Goal: Task Accomplishment & Management: Complete application form

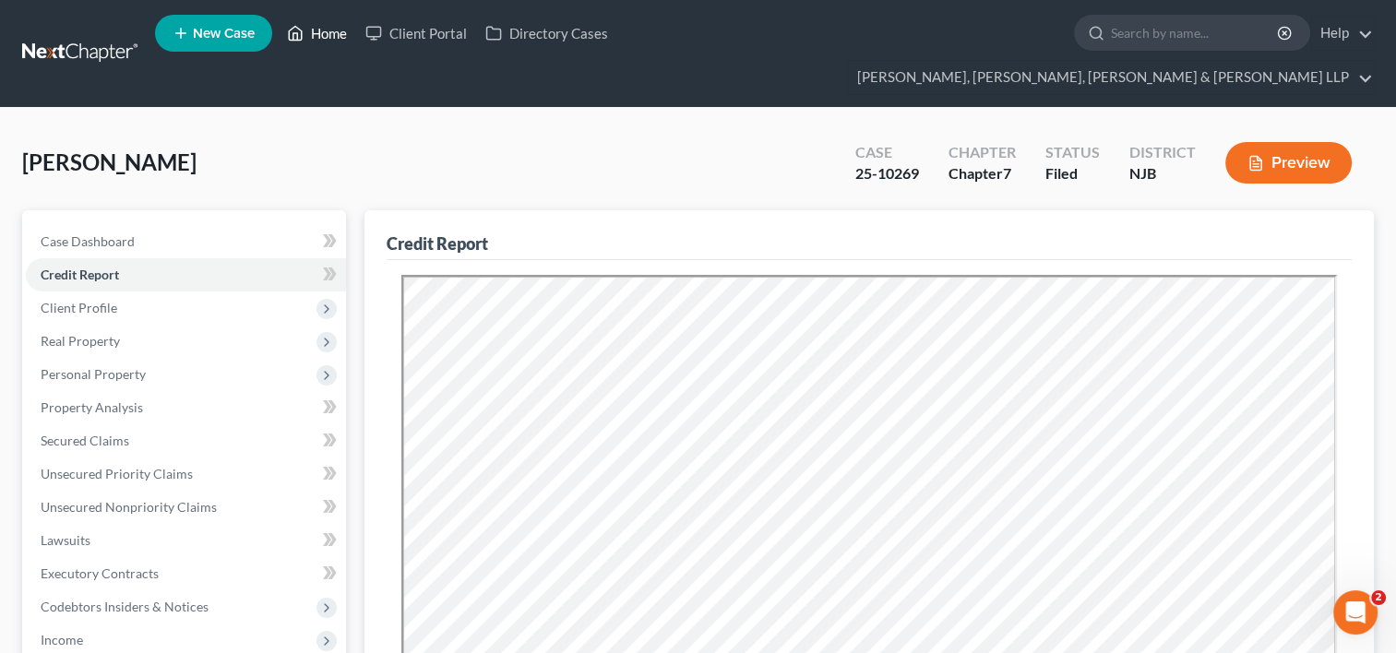
click at [340, 41] on link "Home" at bounding box center [317, 33] width 78 height 33
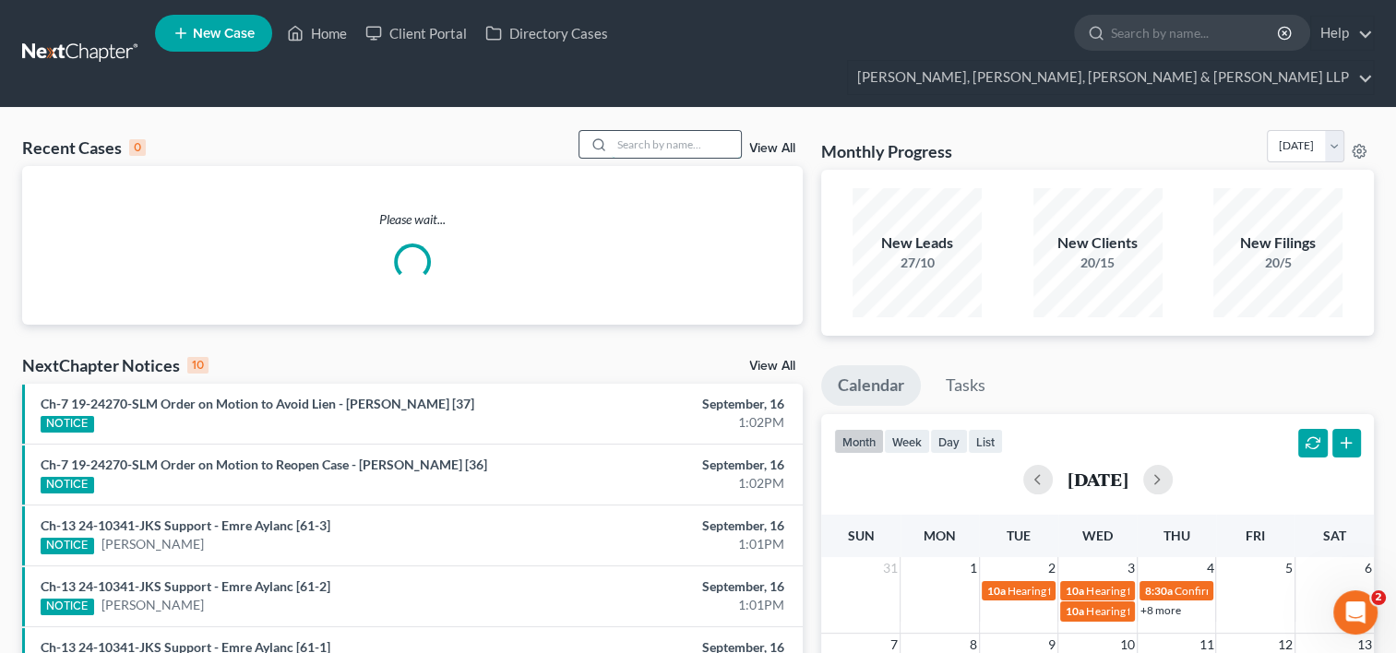
click at [613, 131] on input "search" at bounding box center [676, 144] width 129 height 27
paste input "[PERSON_NAME]"
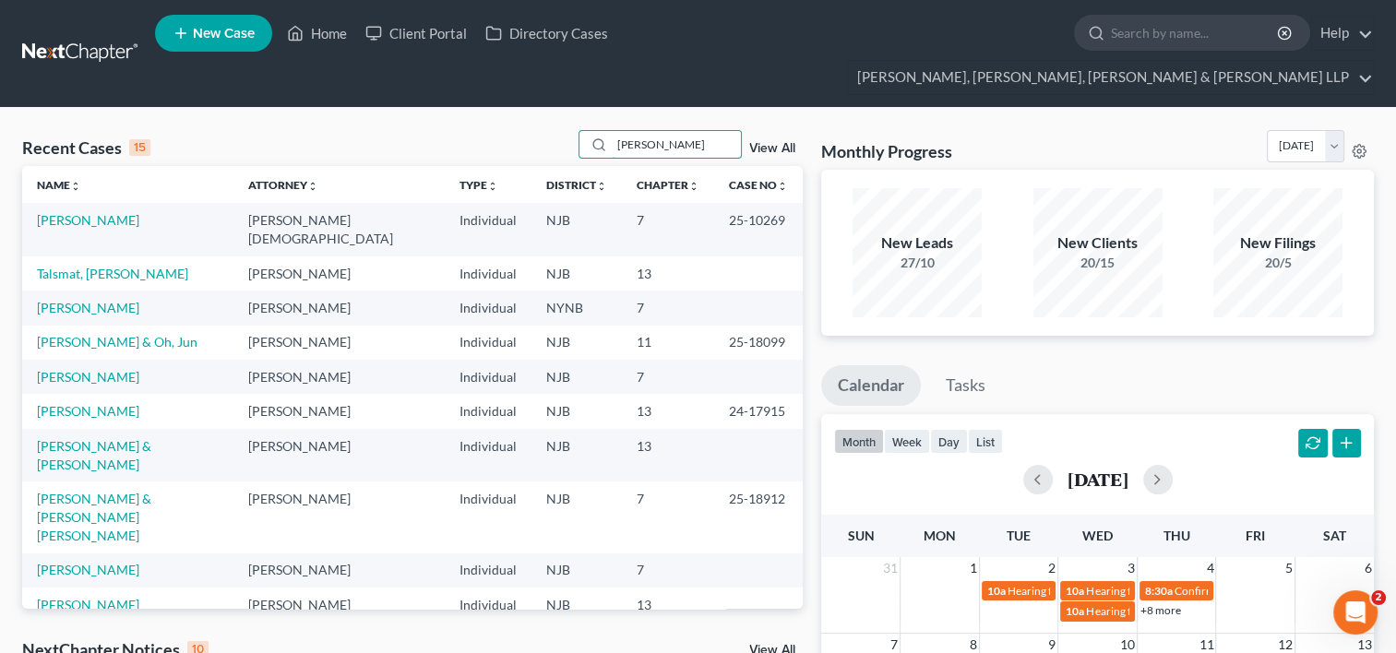
type input "[PERSON_NAME]"
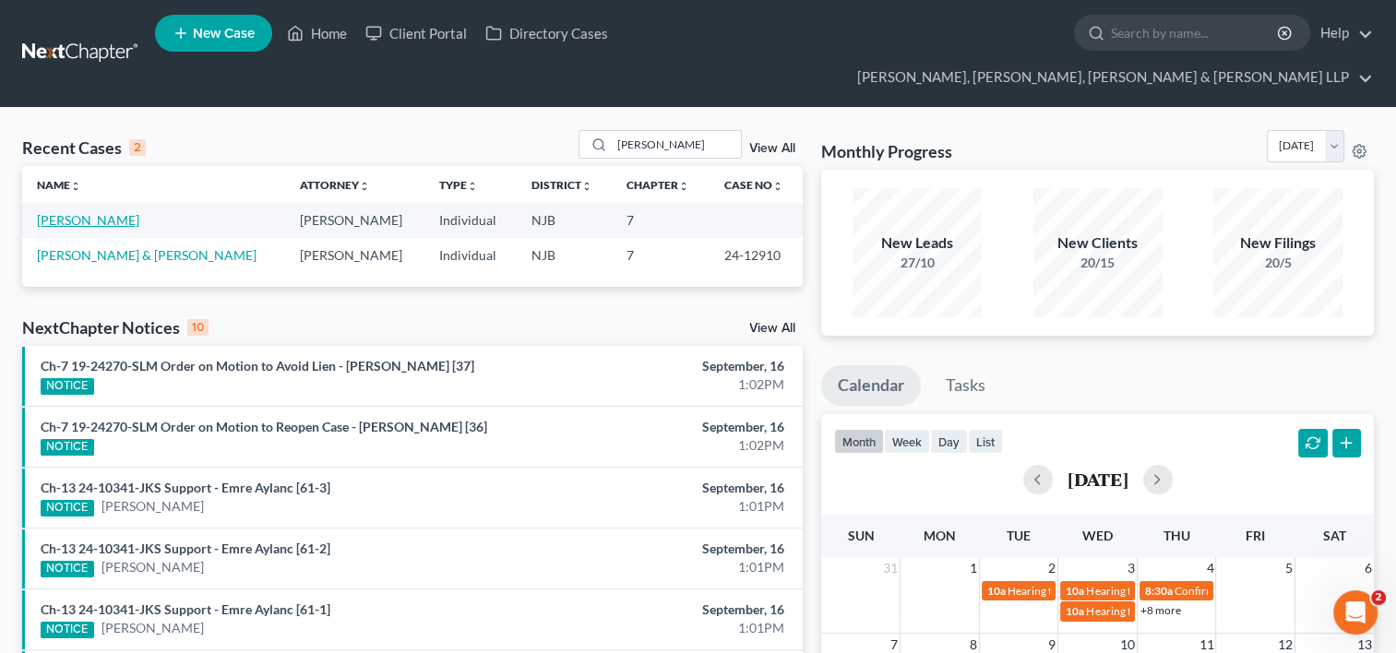
click at [107, 212] on link "[PERSON_NAME]" at bounding box center [88, 220] width 102 height 16
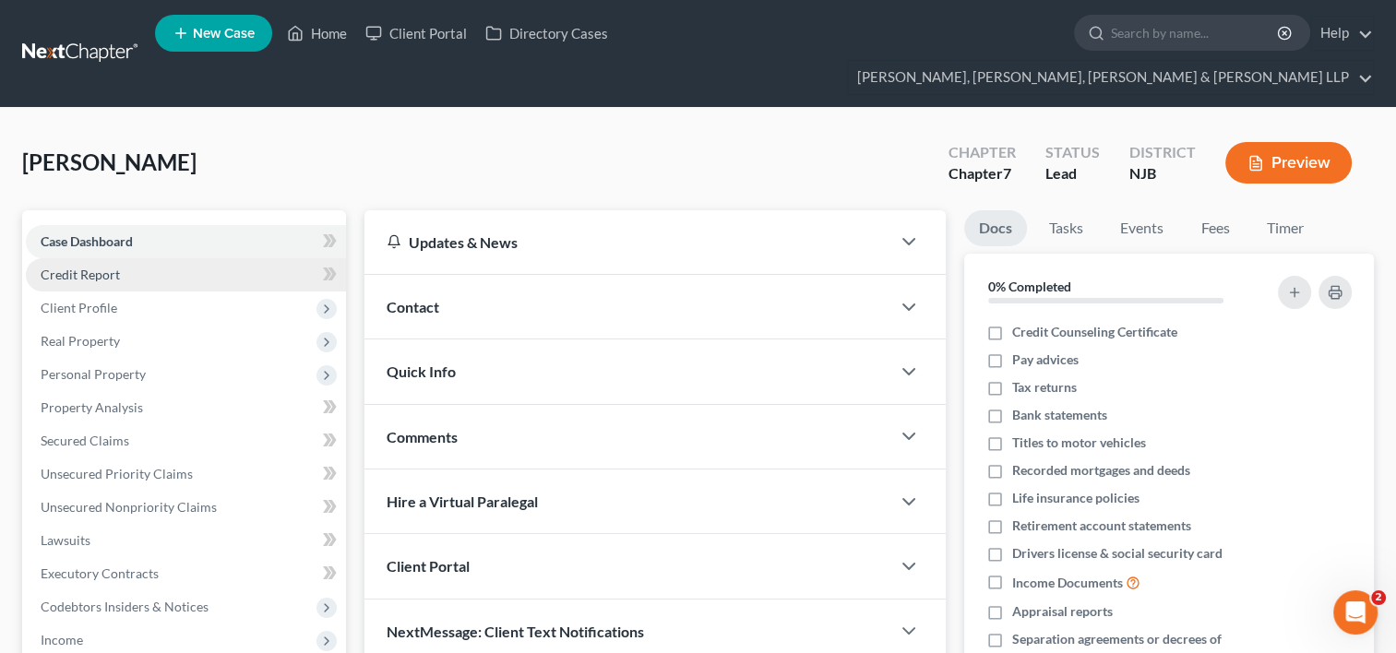
click at [83, 267] on span "Credit Report" at bounding box center [80, 275] width 79 height 16
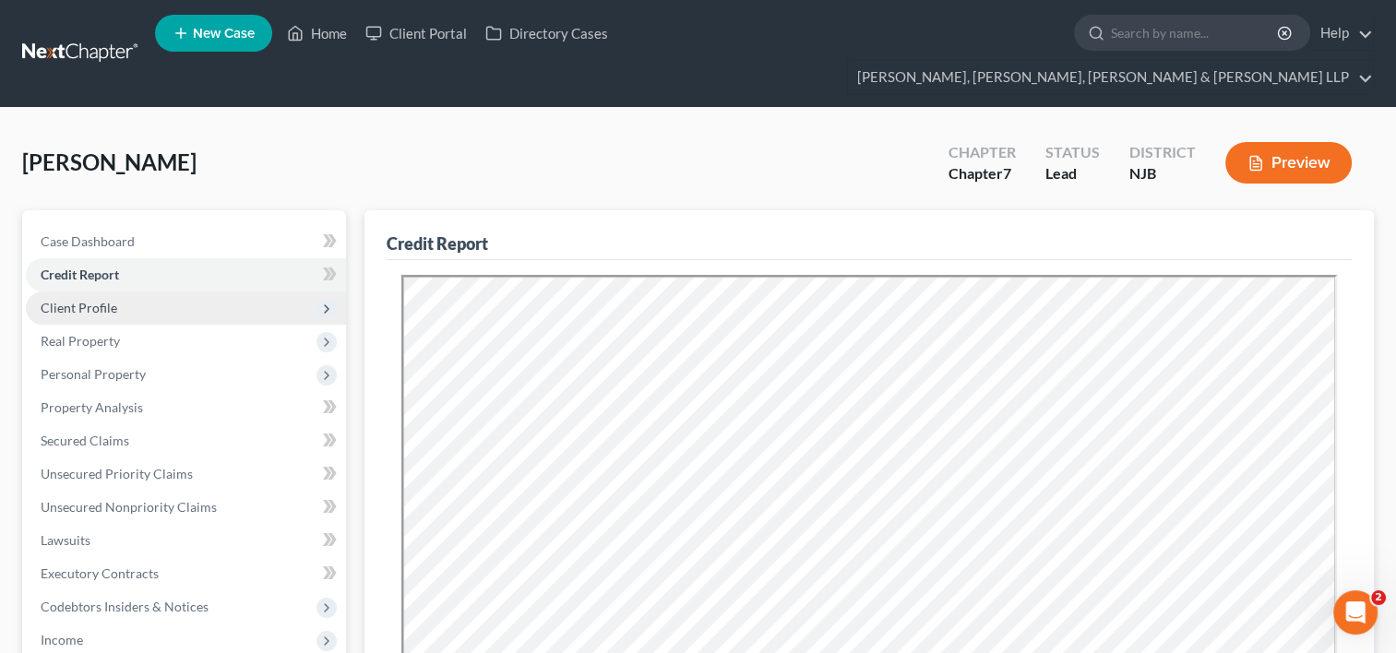
click at [78, 300] on span "Client Profile" at bounding box center [79, 308] width 77 height 16
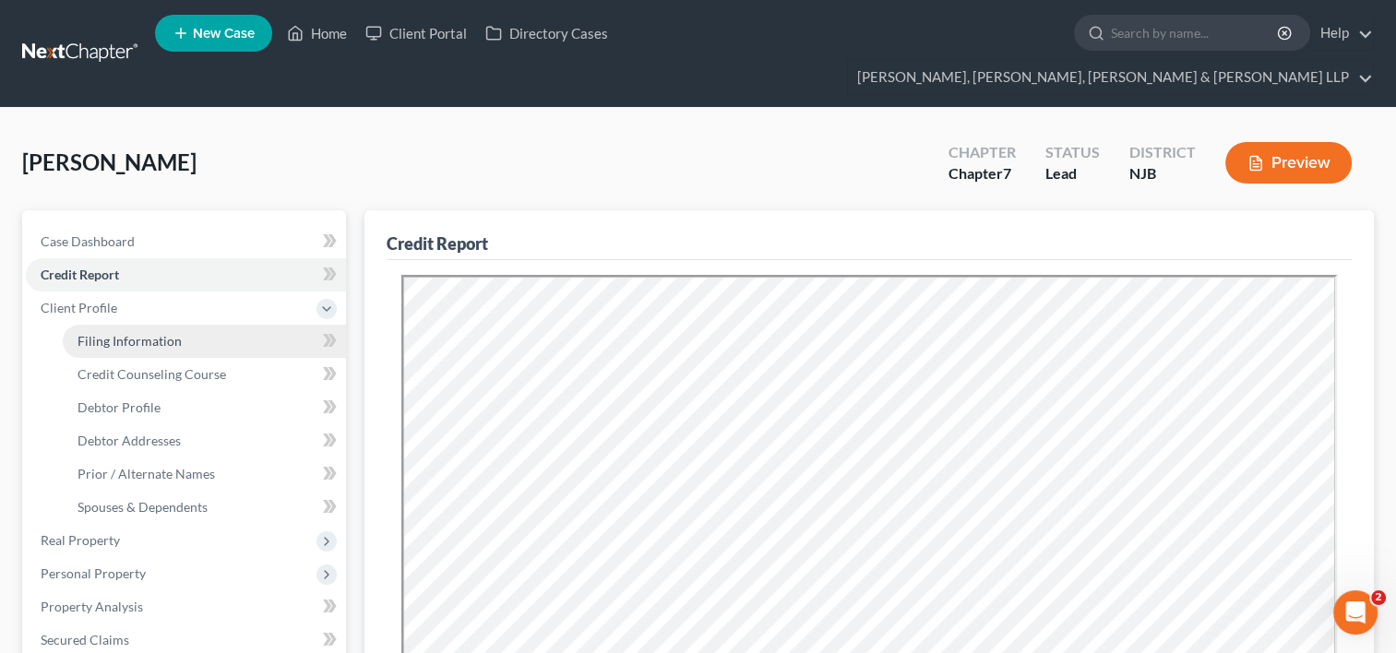
click at [107, 333] on span "Filing Information" at bounding box center [130, 341] width 104 height 16
select select "1"
select select "0"
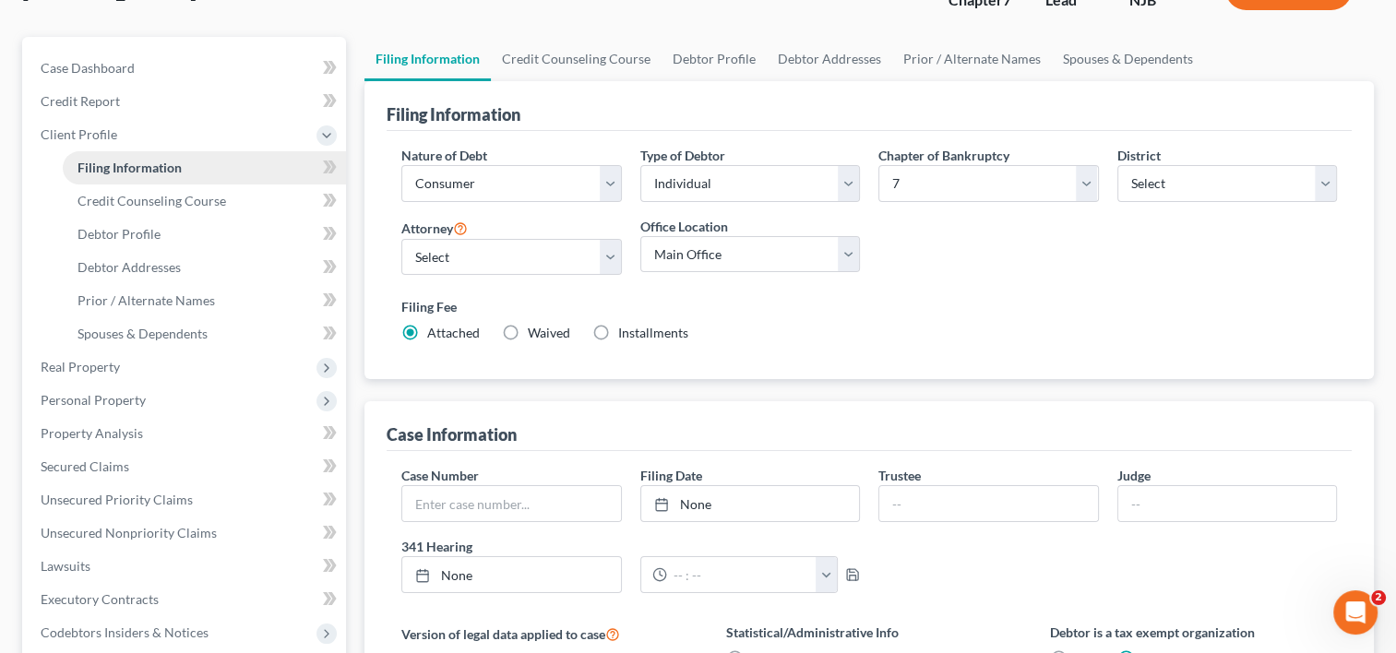
scroll to position [185, 0]
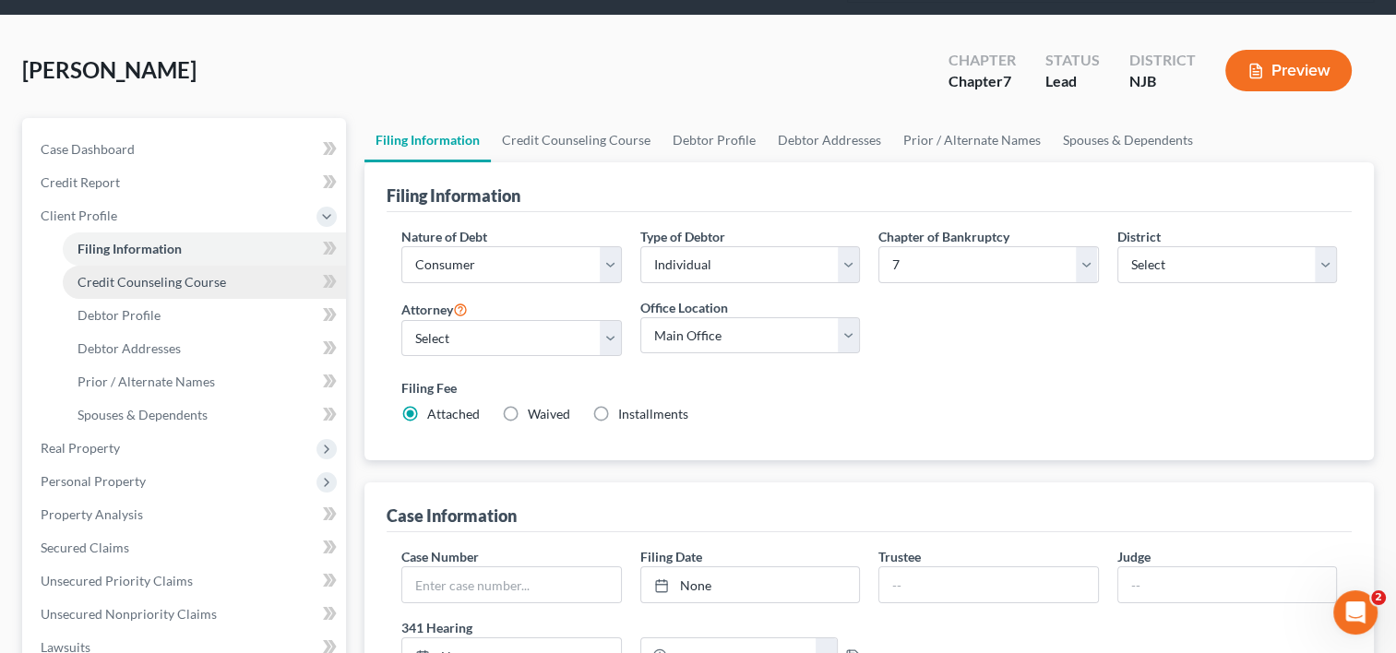
click at [139, 274] on span "Credit Counseling Course" at bounding box center [152, 282] width 149 height 16
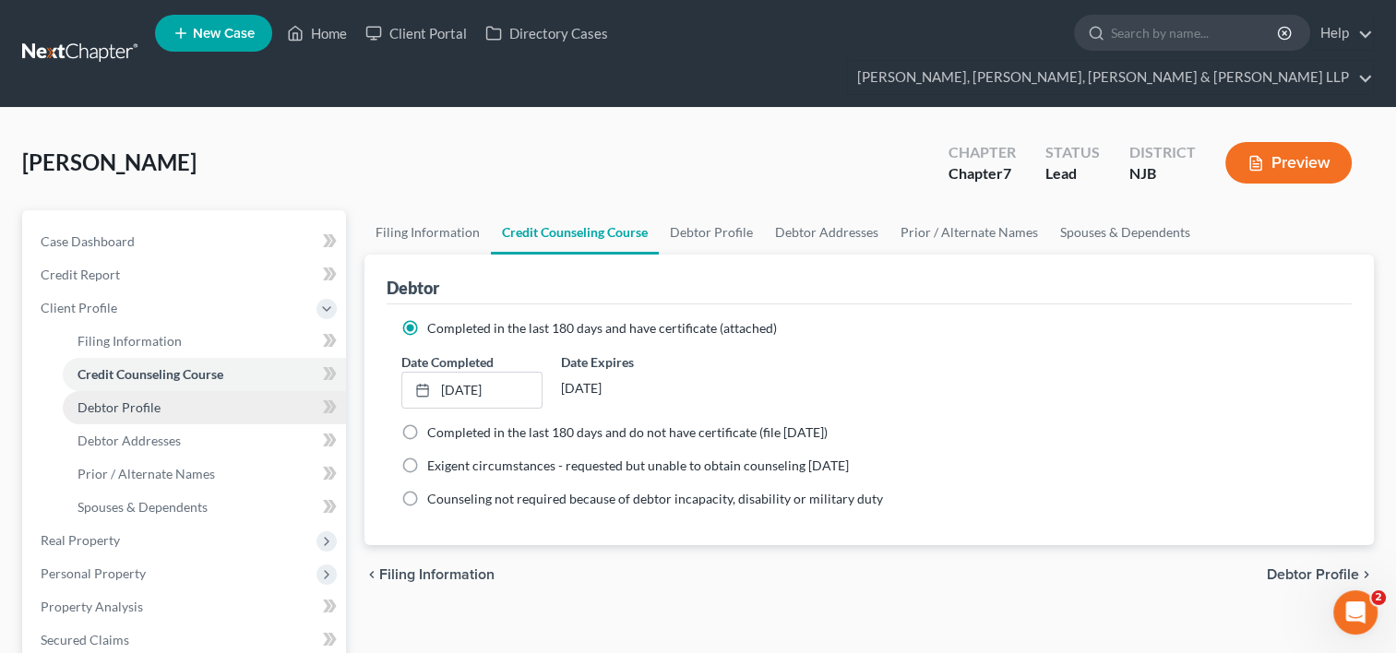
click at [143, 400] on span "Debtor Profile" at bounding box center [119, 408] width 83 height 16
select select "0"
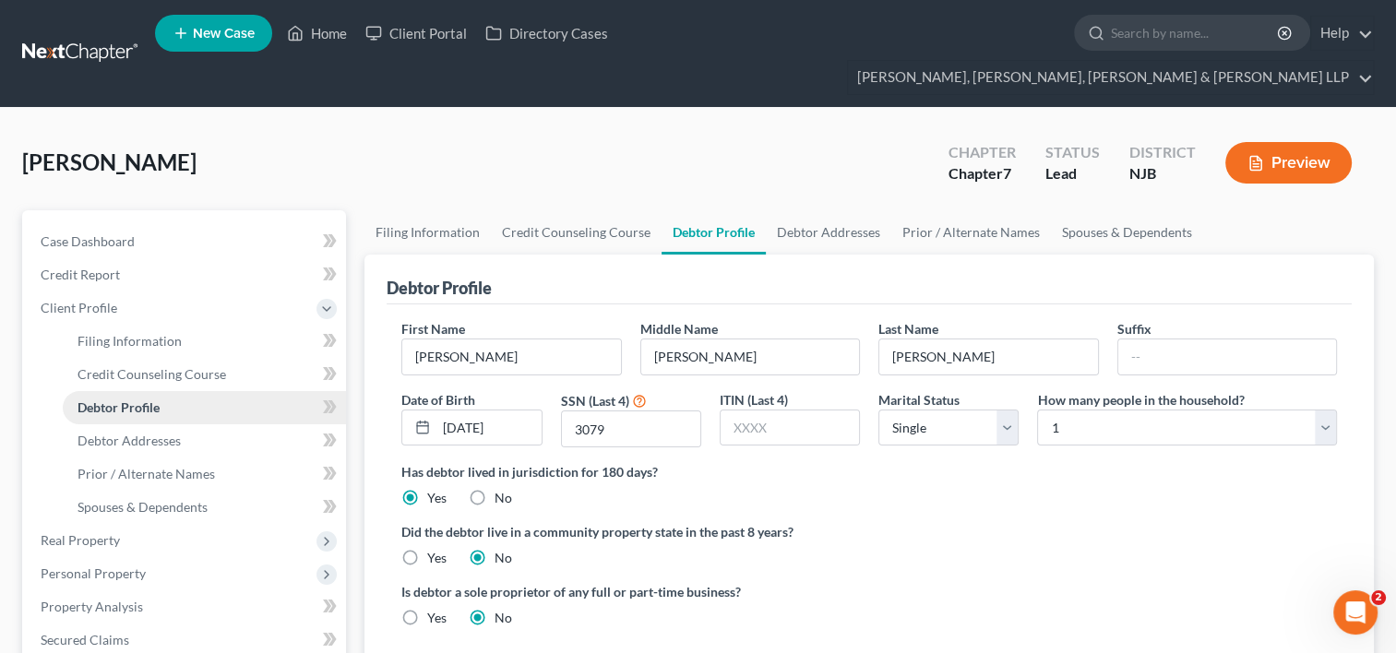
scroll to position [92, 0]
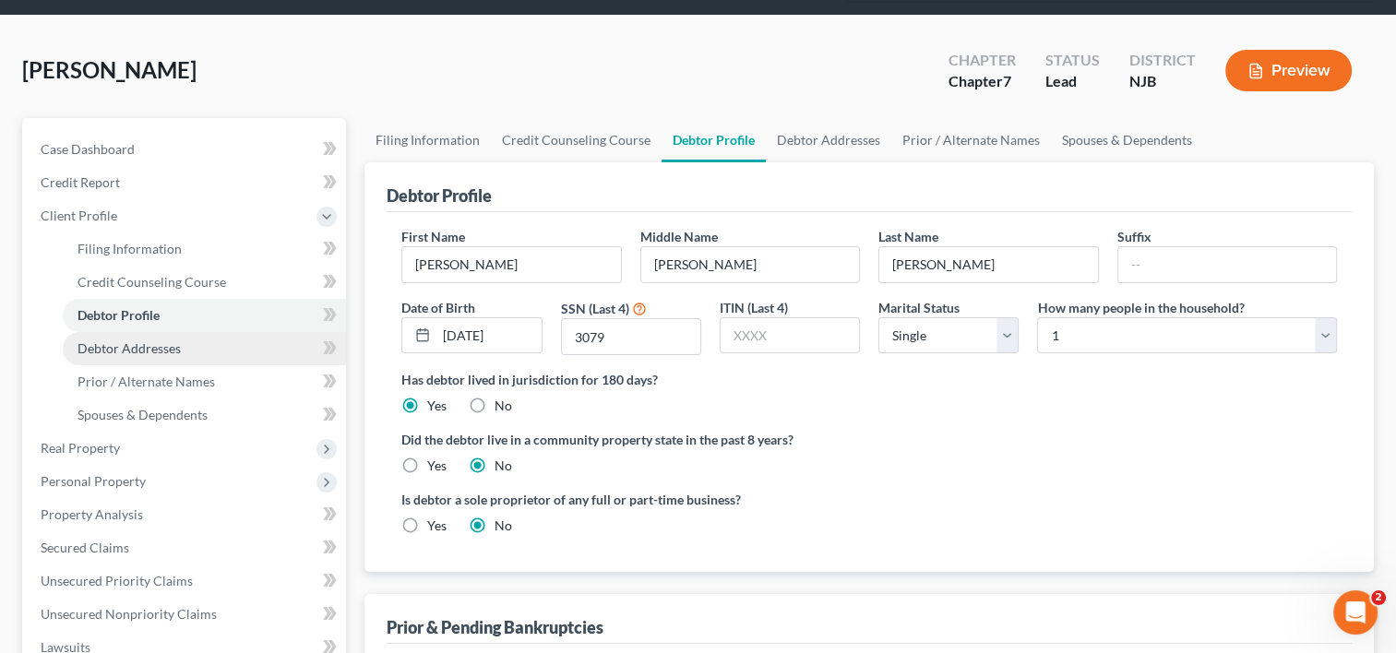
click at [163, 332] on link "Debtor Addresses" at bounding box center [204, 348] width 283 height 33
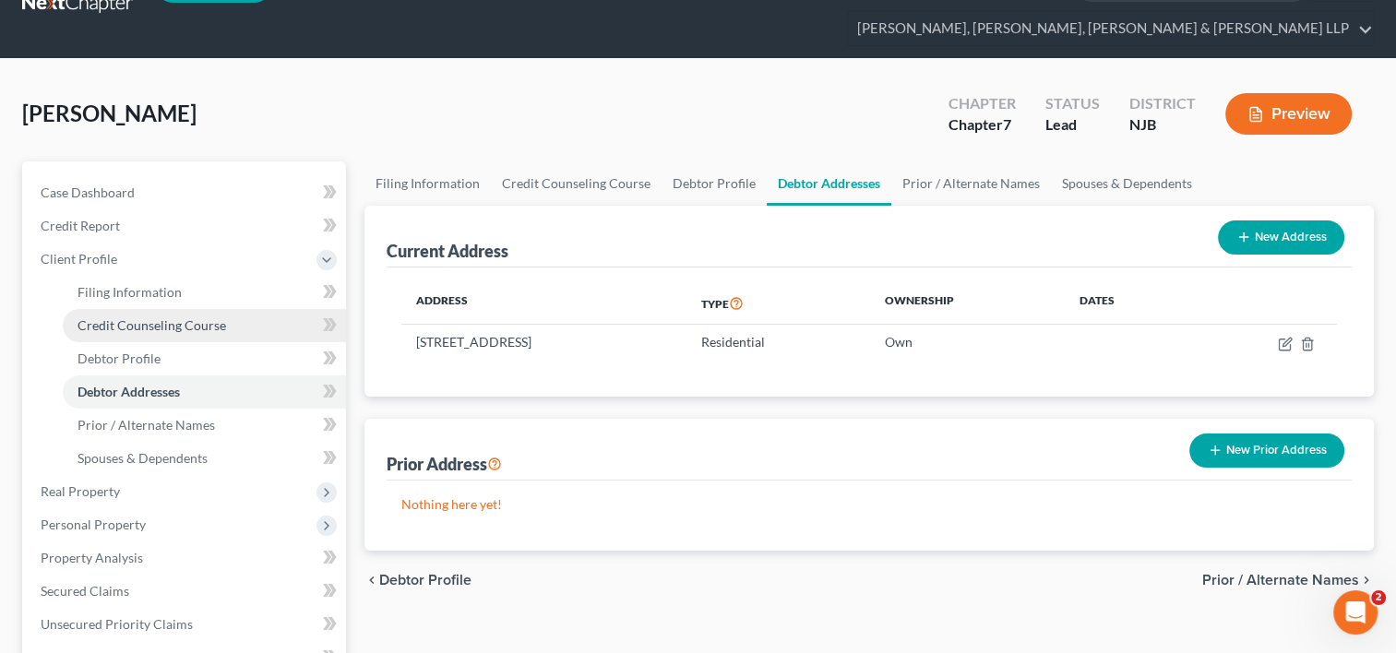
scroll to position [92, 0]
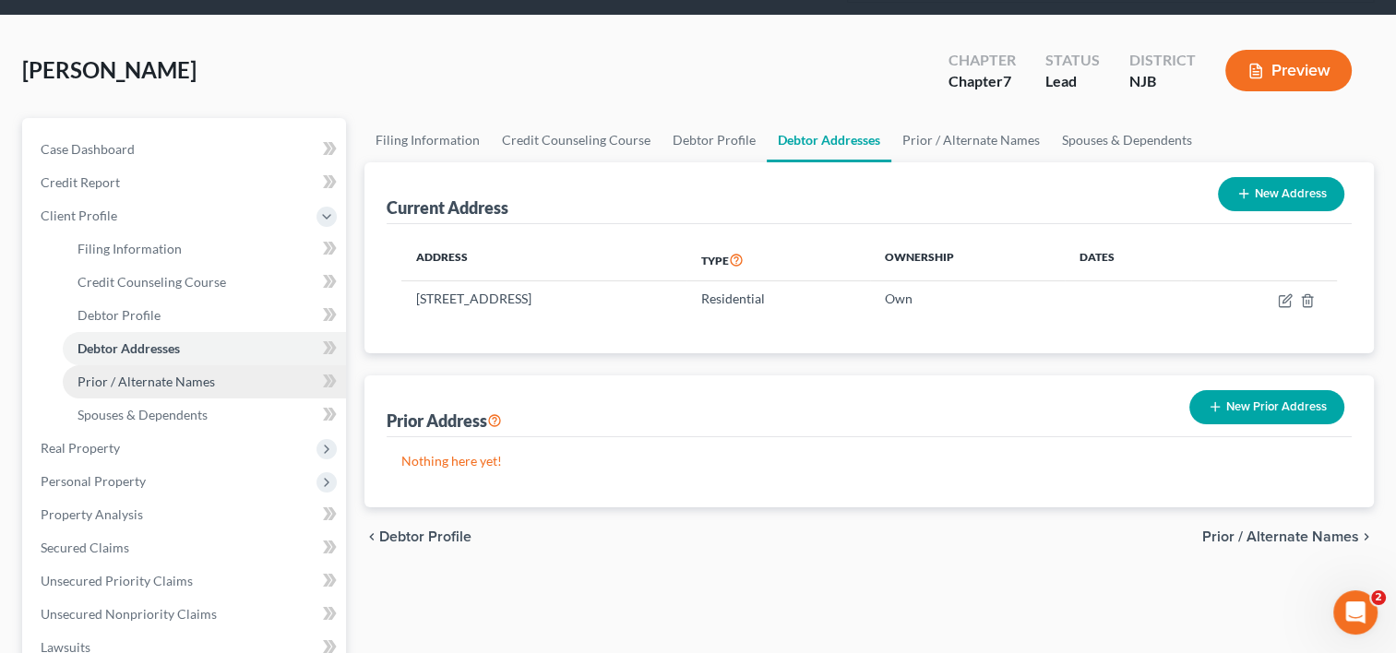
click at [155, 374] on span "Prior / Alternate Names" at bounding box center [146, 382] width 137 height 16
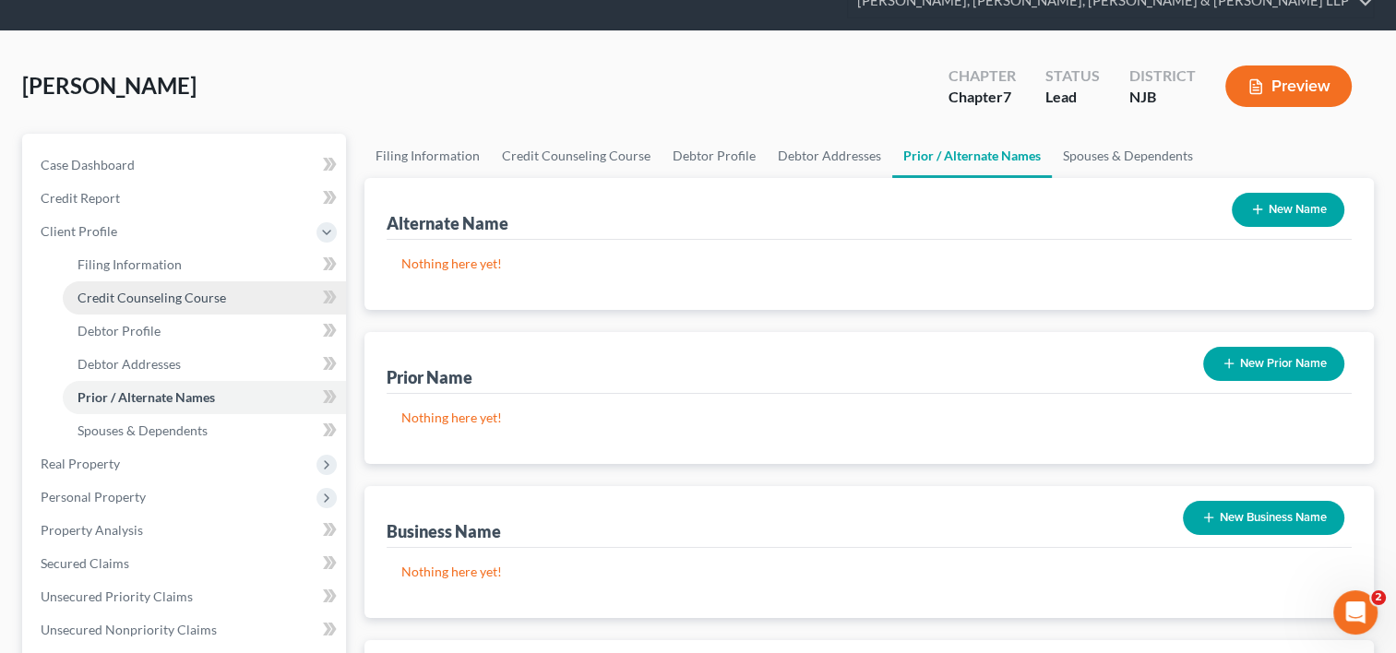
scroll to position [185, 0]
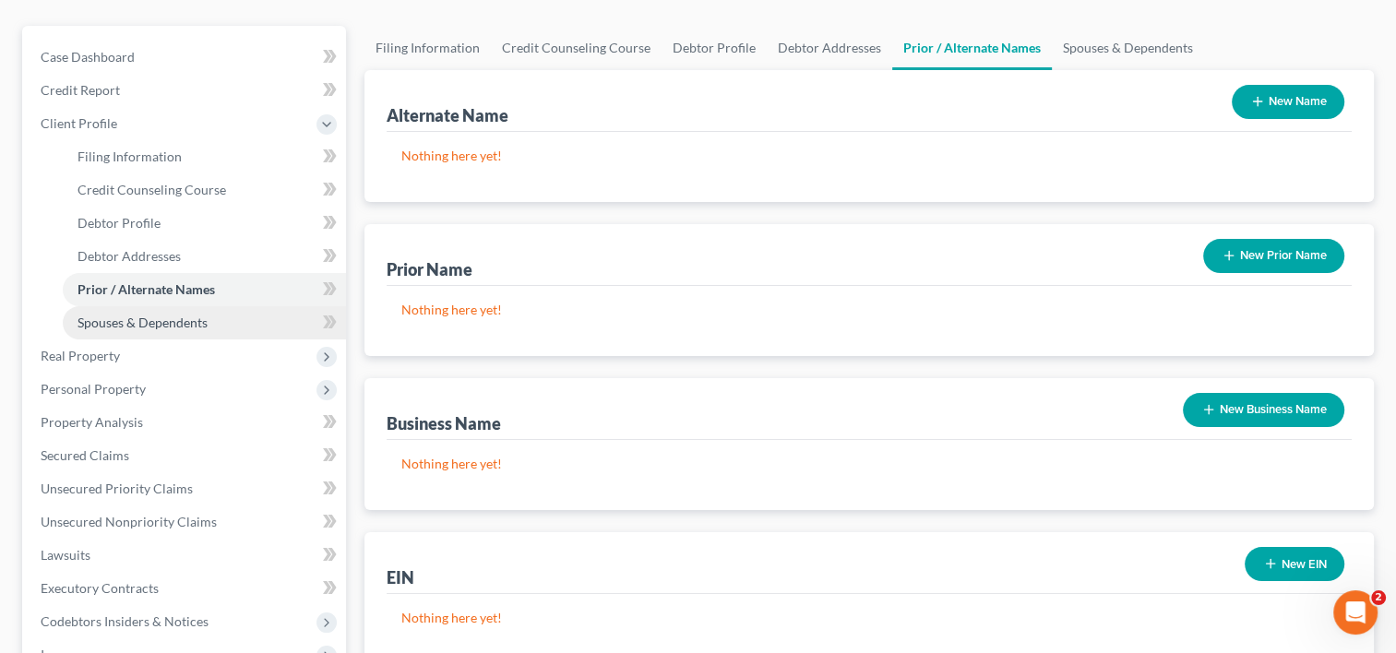
click at [173, 306] on link "Spouses & Dependents" at bounding box center [204, 322] width 283 height 33
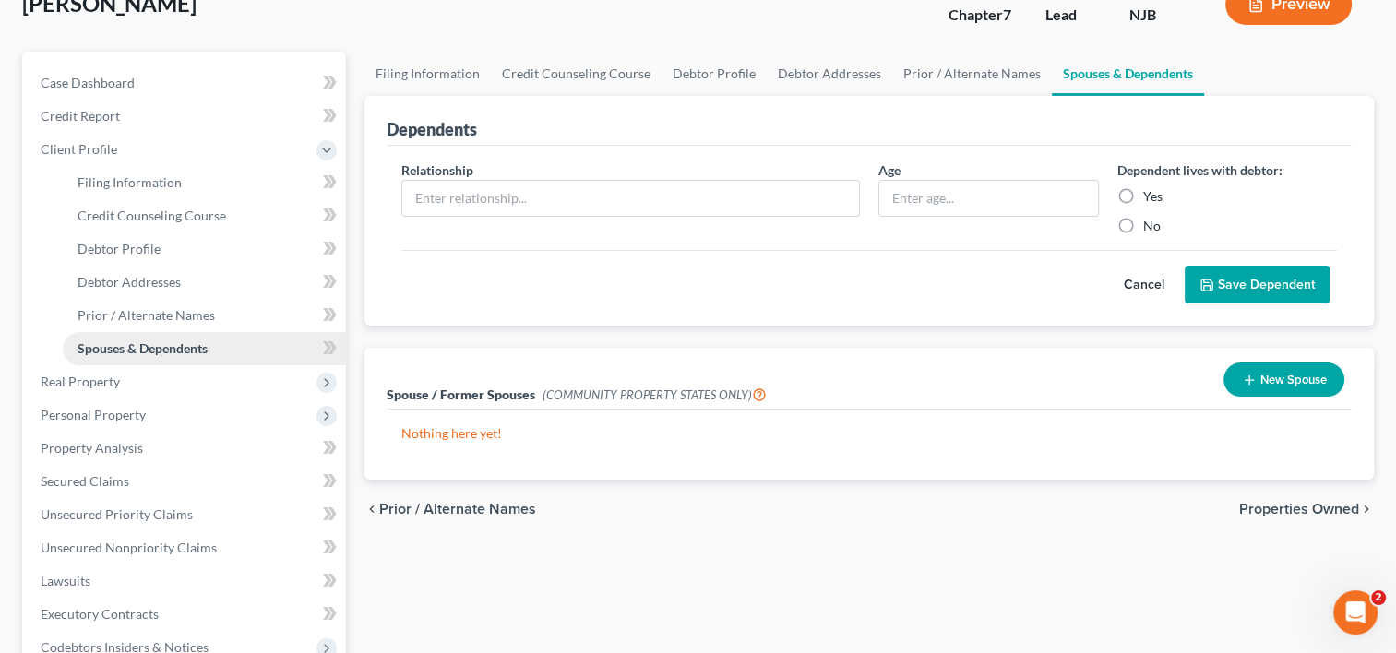
scroll to position [185, 0]
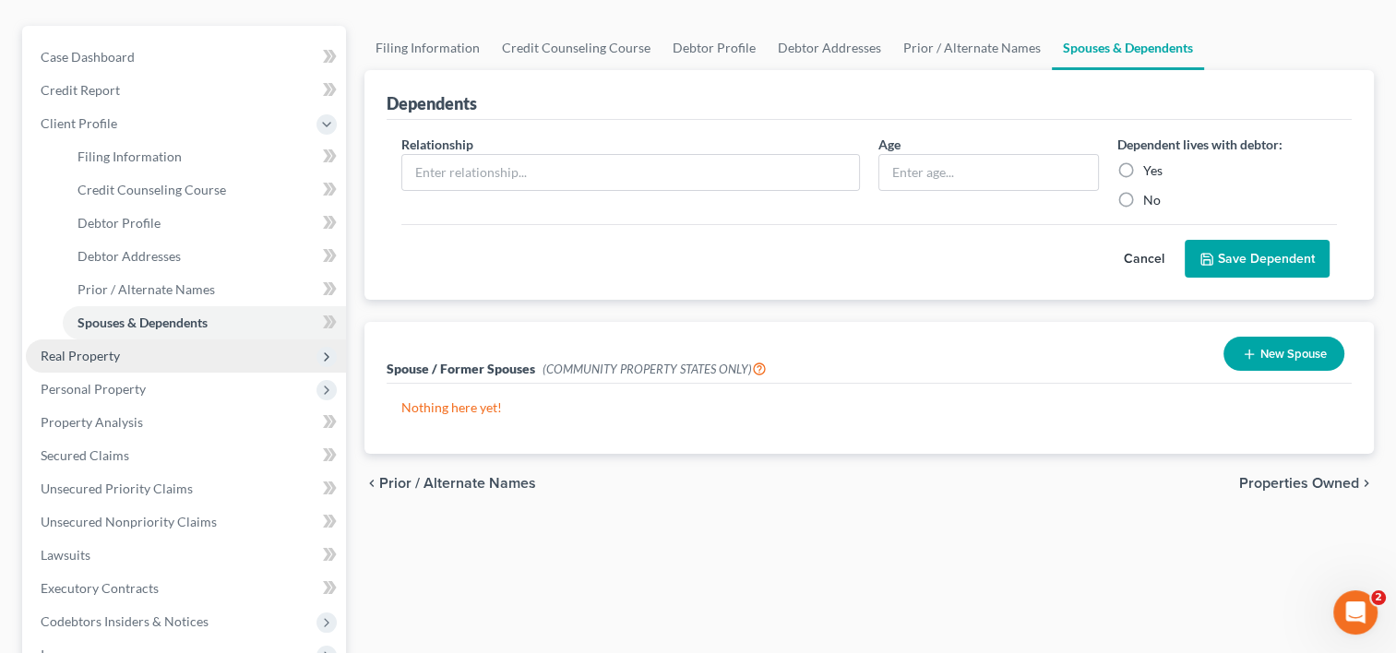
click at [119, 340] on span "Real Property" at bounding box center [186, 356] width 320 height 33
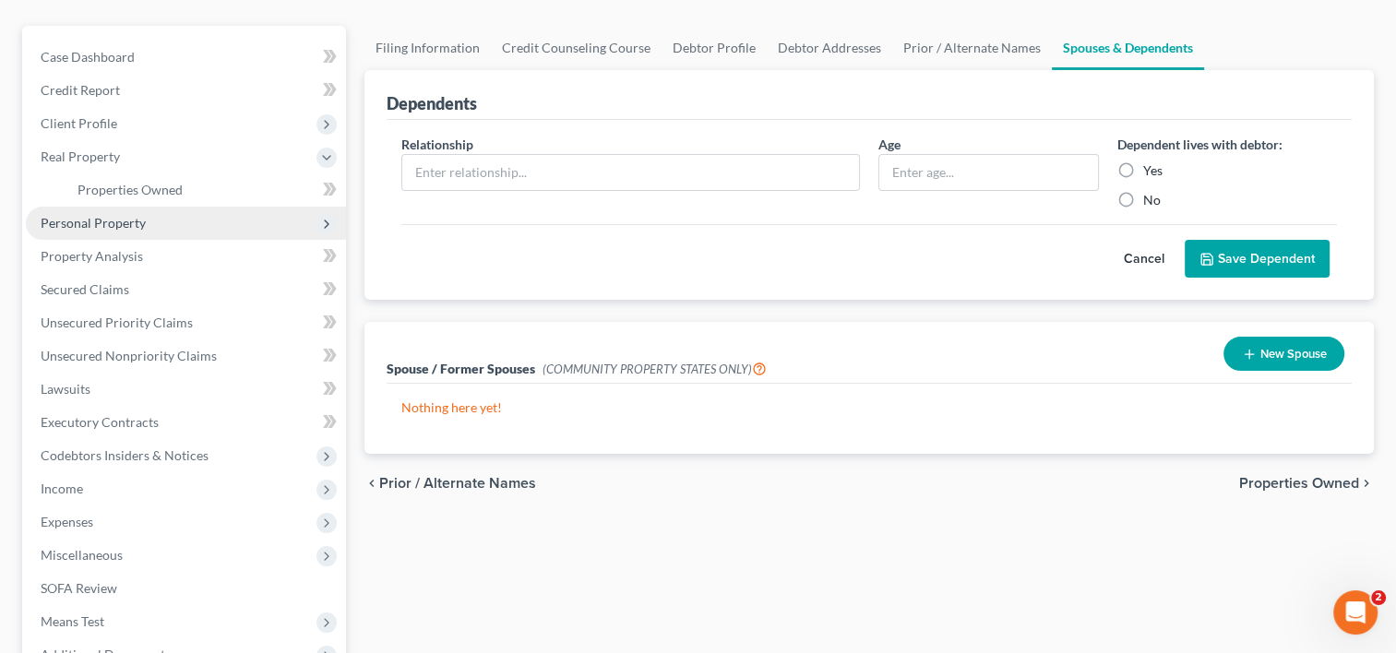
click at [129, 215] on span "Personal Property" at bounding box center [93, 223] width 105 height 16
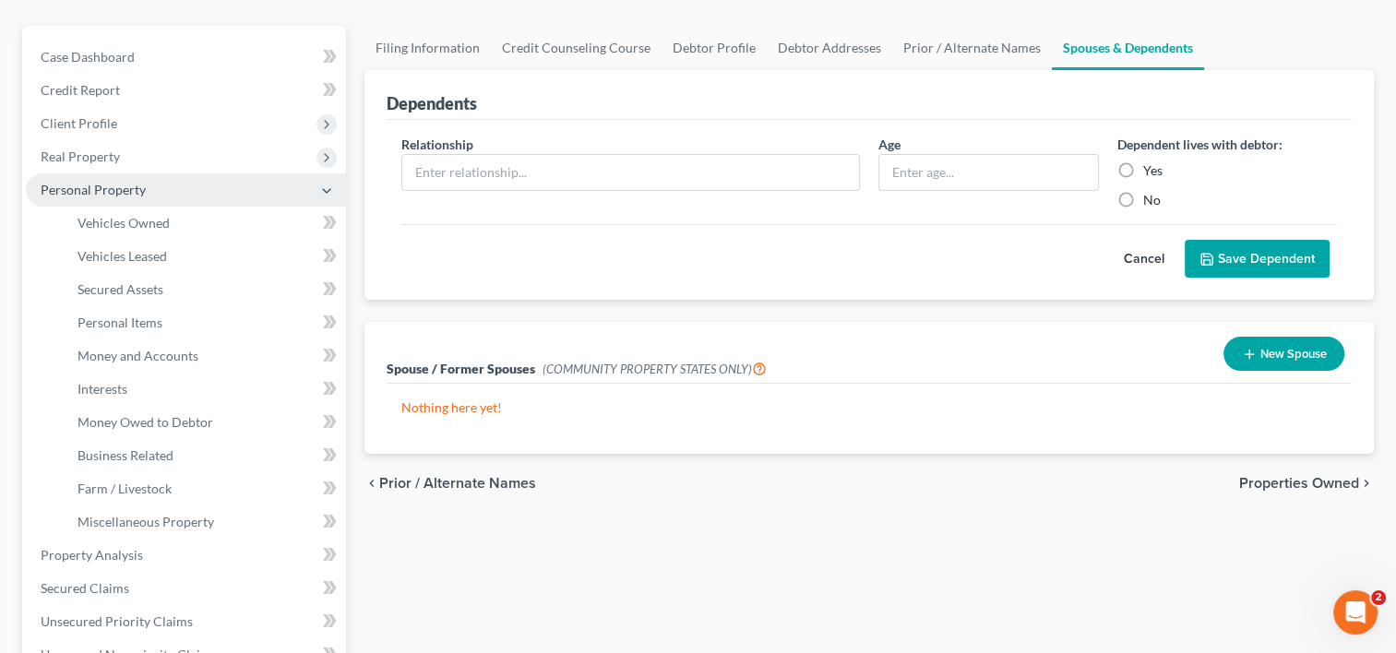
click at [119, 182] on span "Personal Property" at bounding box center [93, 190] width 105 height 16
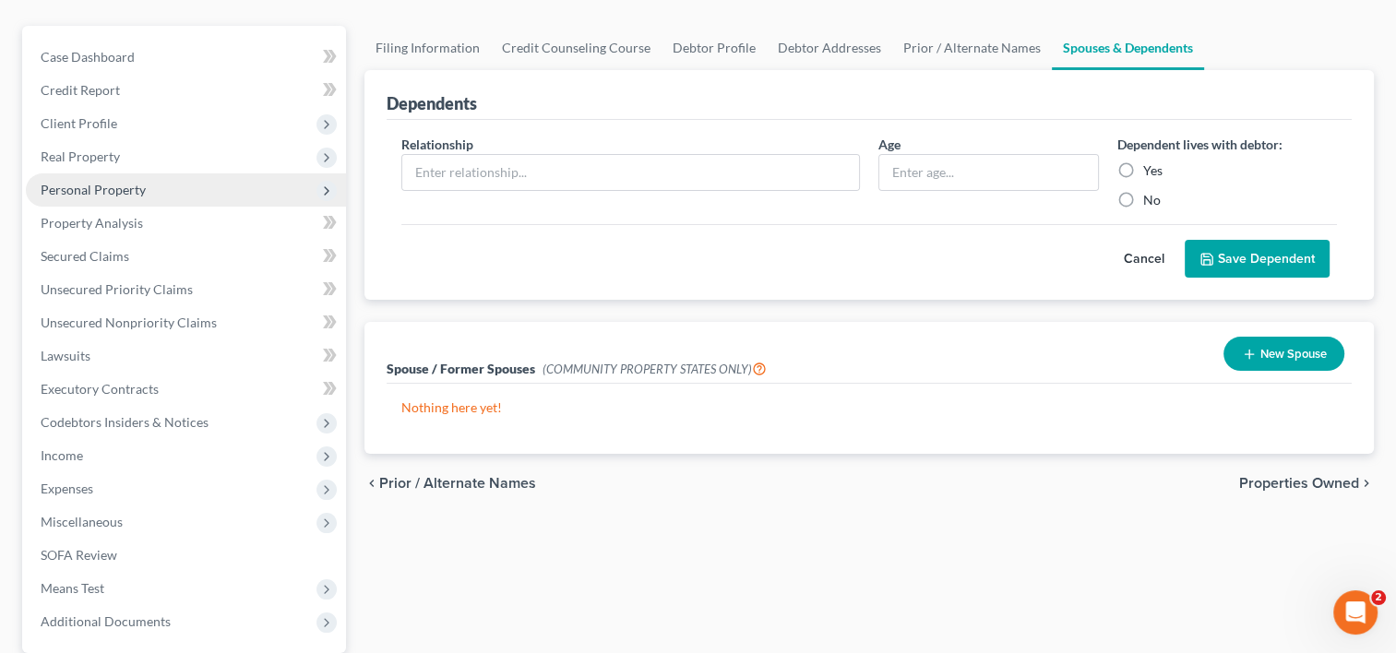
click at [113, 182] on span "Personal Property" at bounding box center [93, 190] width 105 height 16
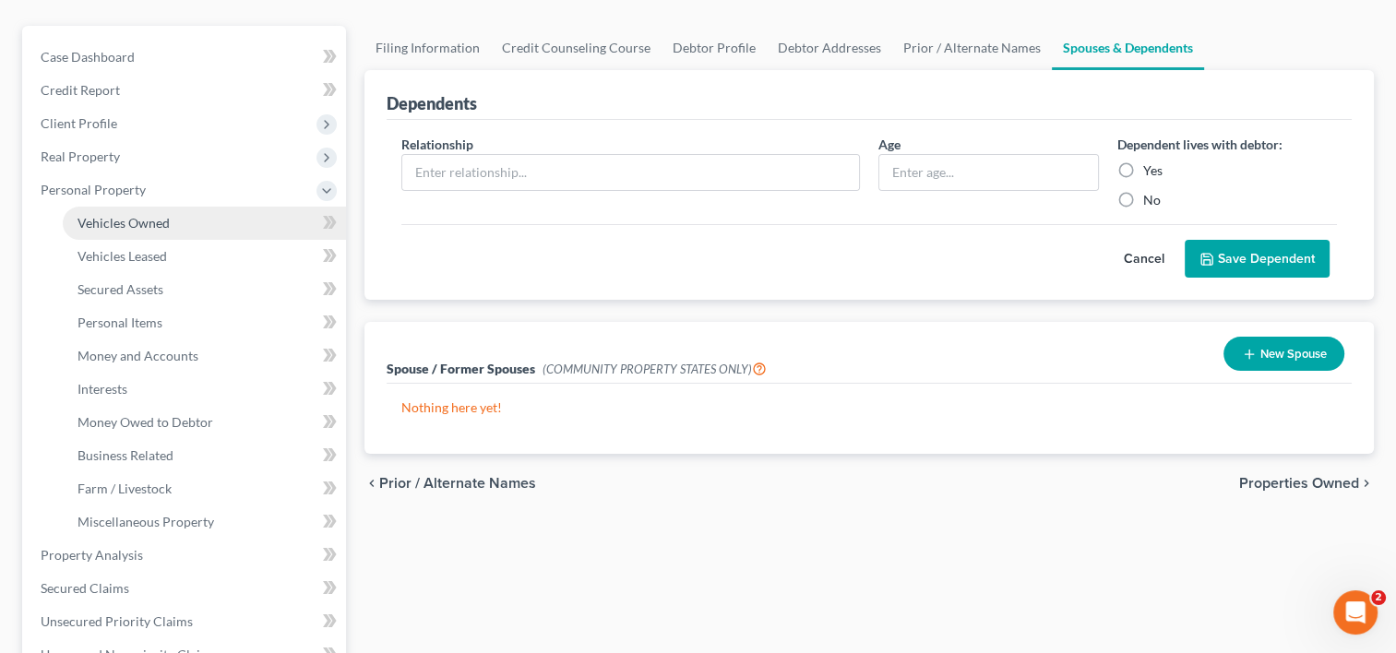
click at [123, 215] on span "Vehicles Owned" at bounding box center [124, 223] width 92 height 16
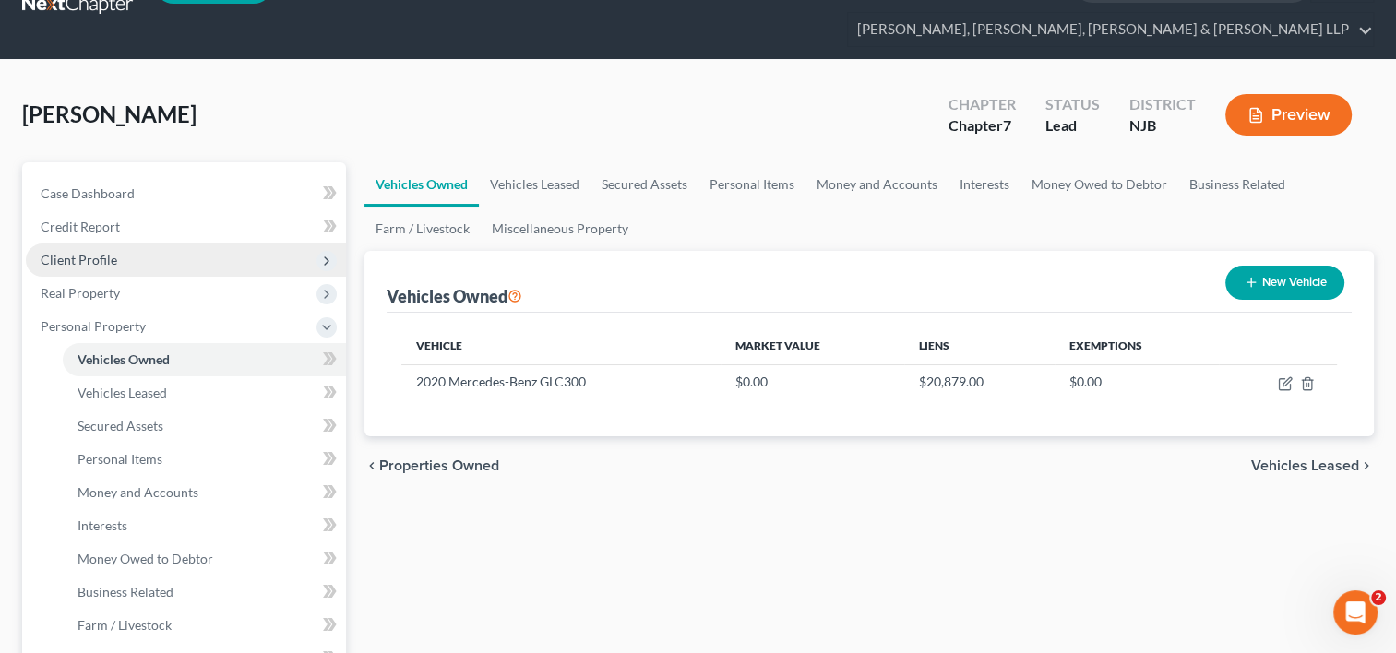
scroll to position [92, 0]
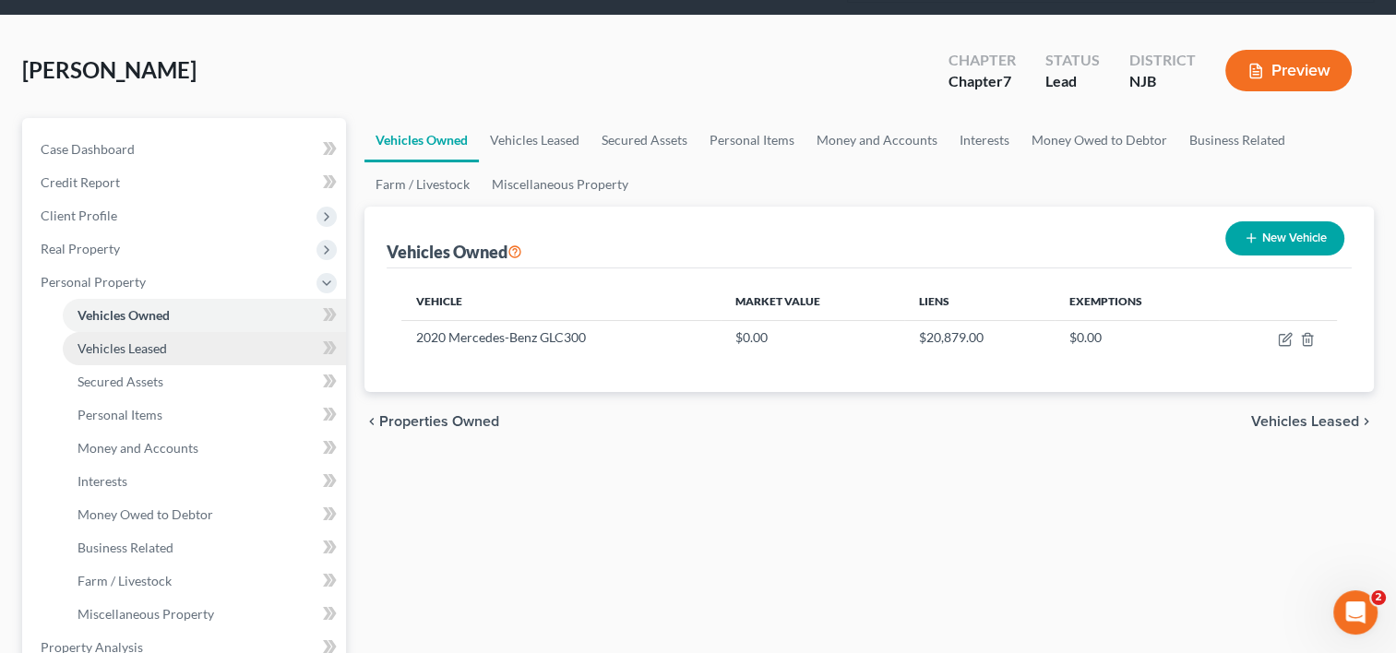
click at [142, 340] on span "Vehicles Leased" at bounding box center [123, 348] width 90 height 16
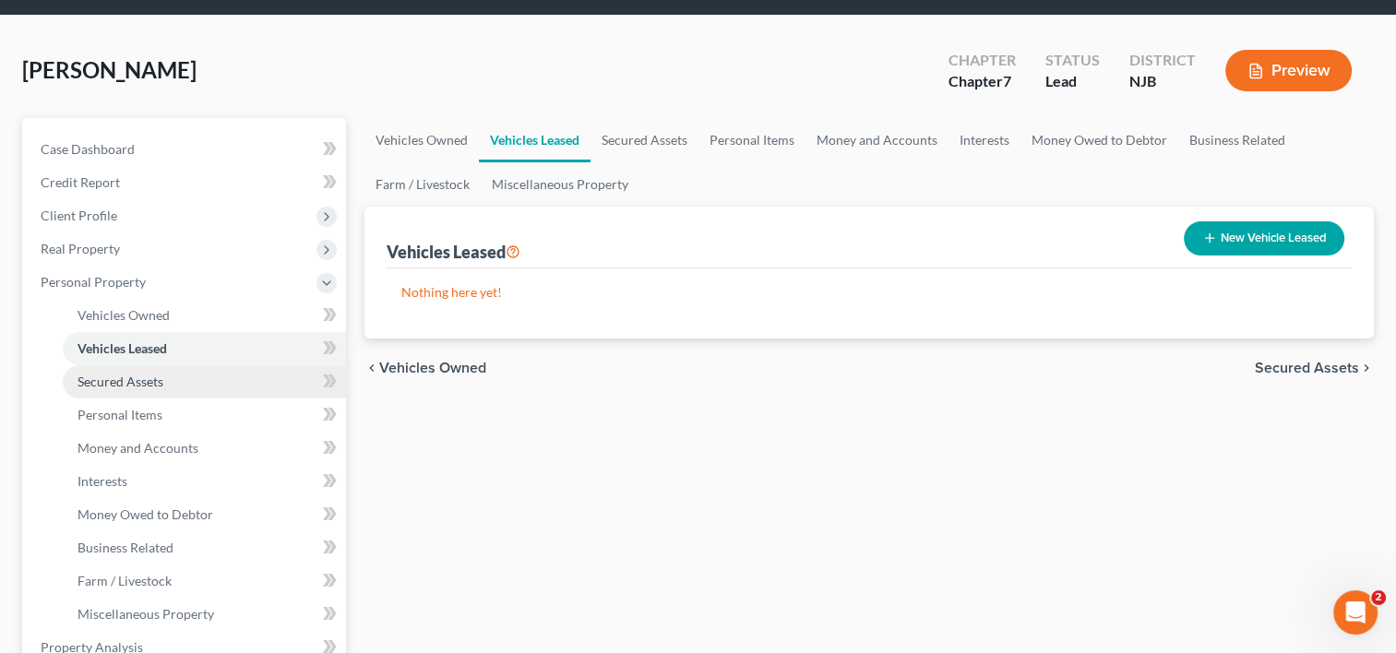
click at [144, 374] on span "Secured Assets" at bounding box center [121, 382] width 86 height 16
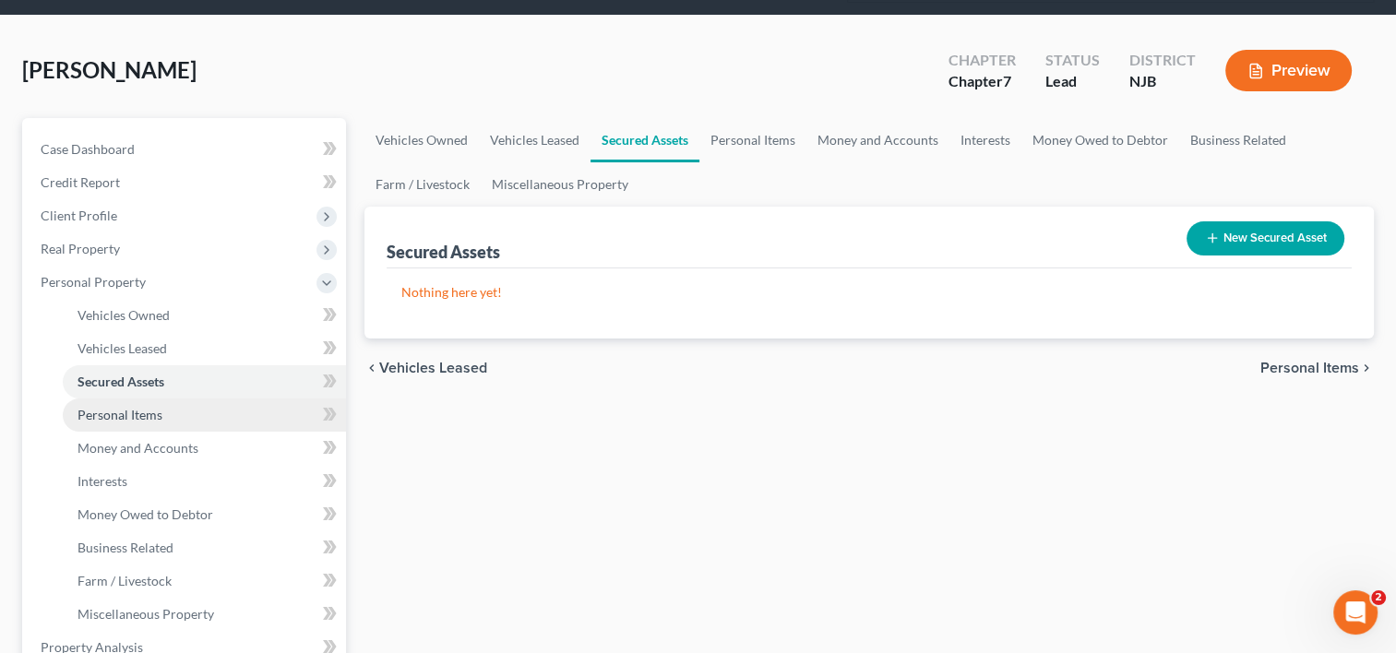
click at [142, 407] on span "Personal Items" at bounding box center [120, 415] width 85 height 16
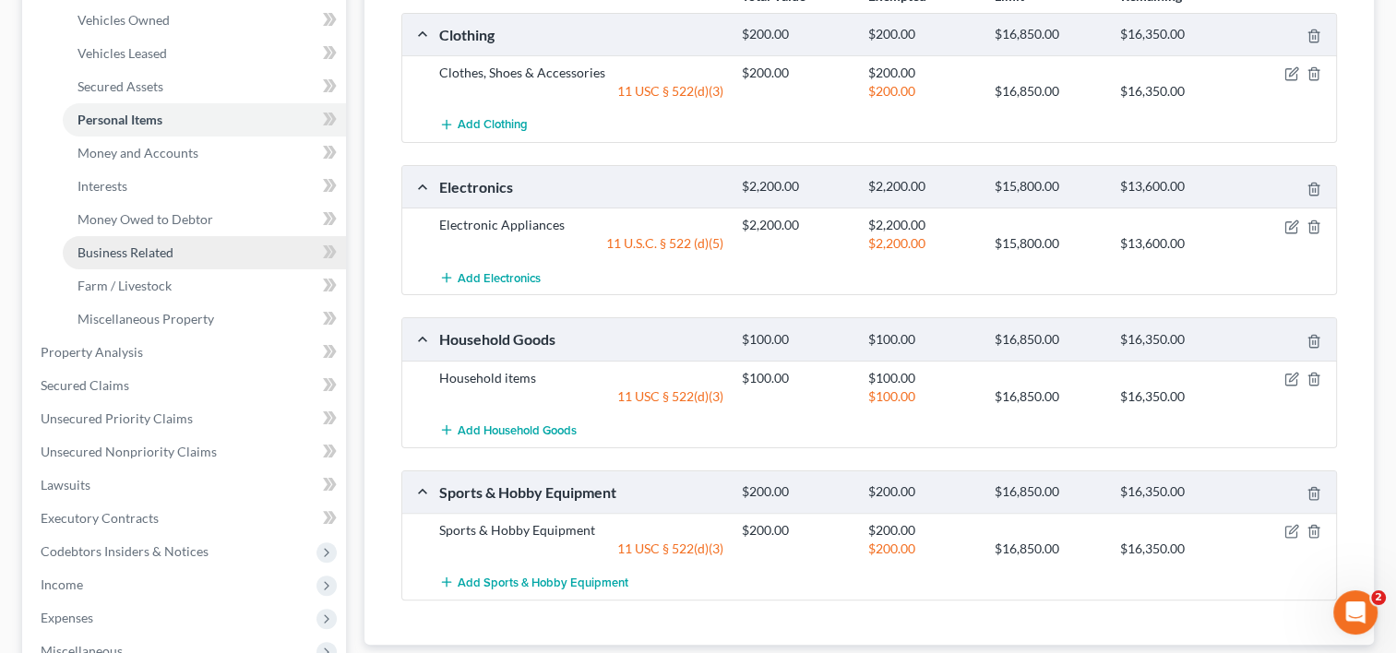
scroll to position [369, 0]
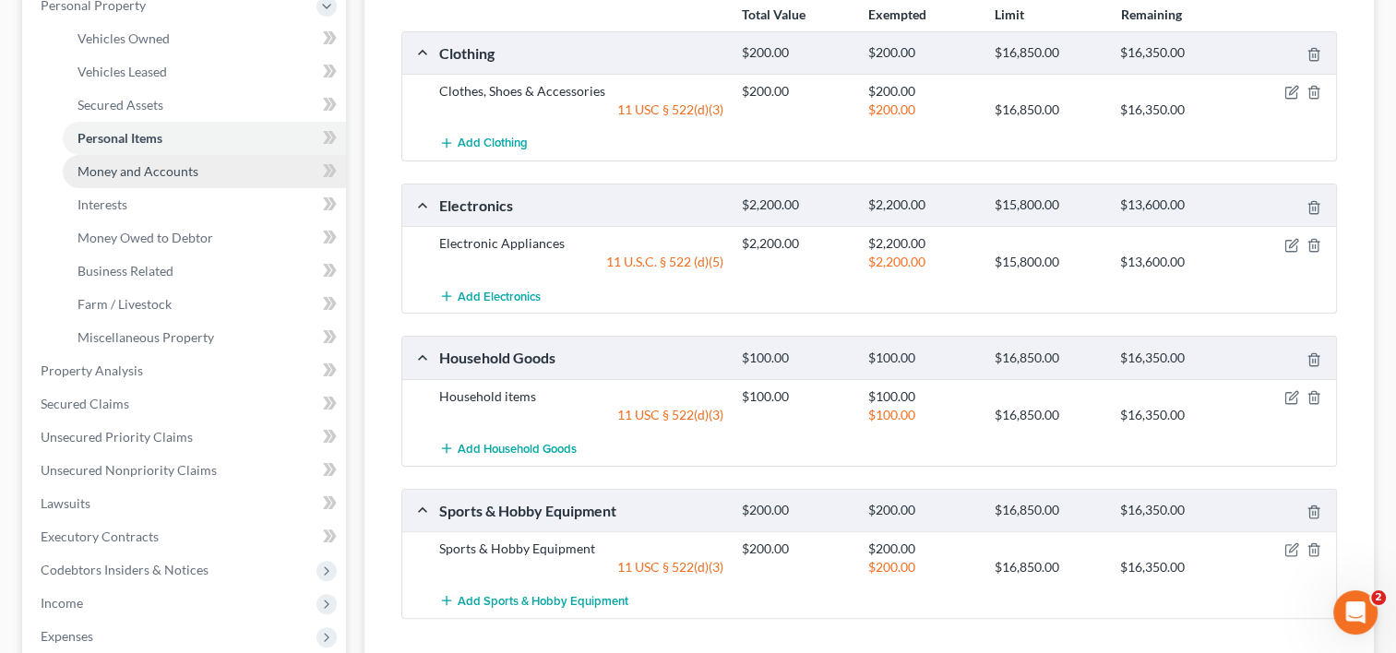
click at [136, 163] on span "Money and Accounts" at bounding box center [138, 171] width 121 height 16
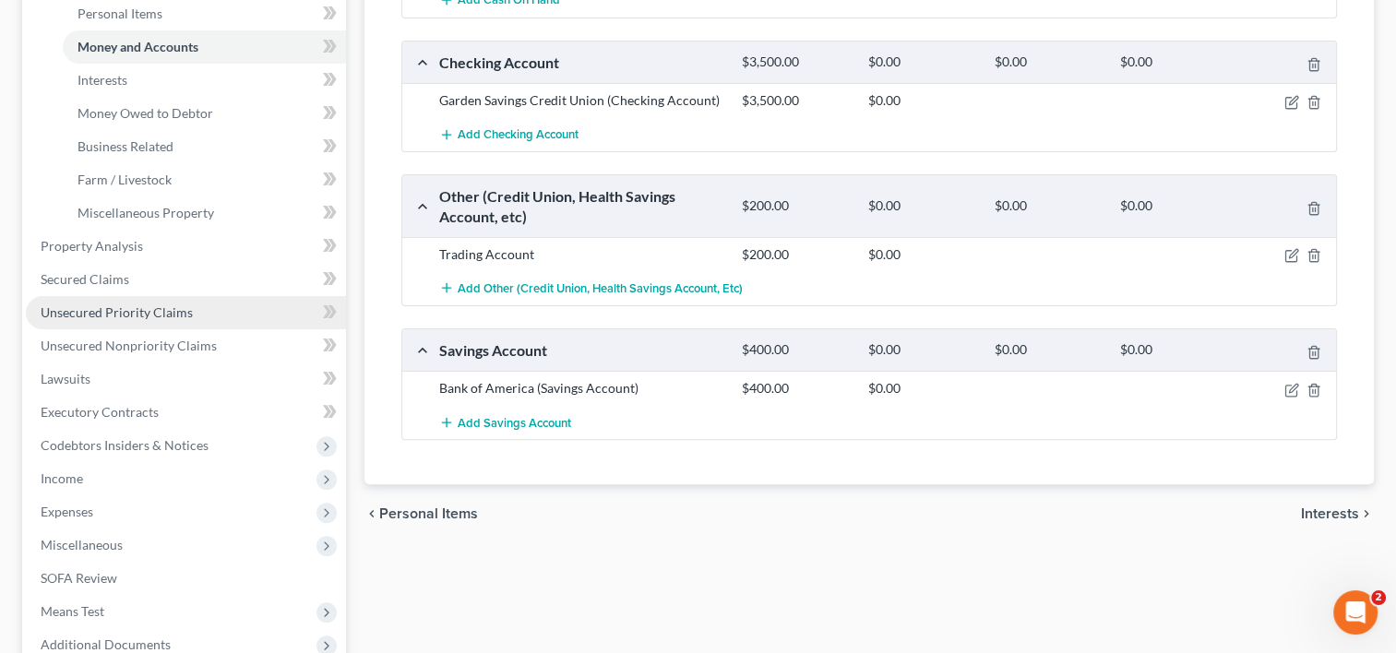
scroll to position [461, 0]
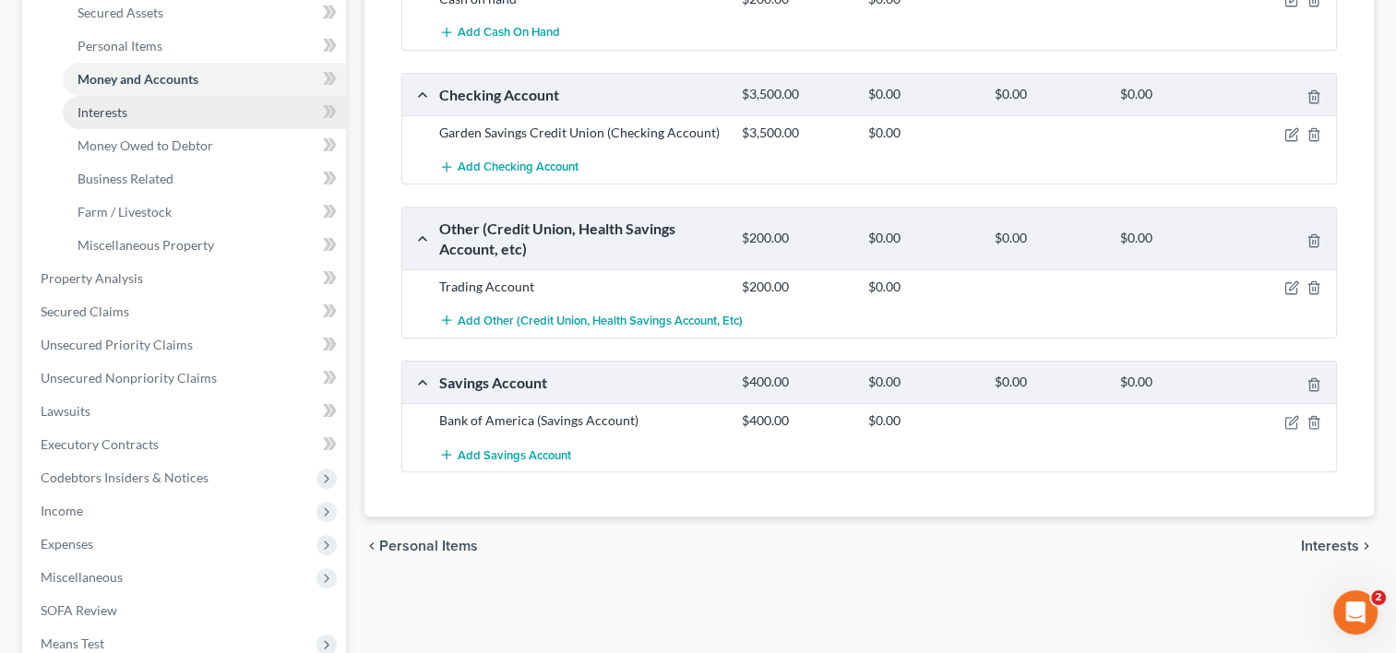
click at [133, 96] on link "Interests" at bounding box center [204, 112] width 283 height 33
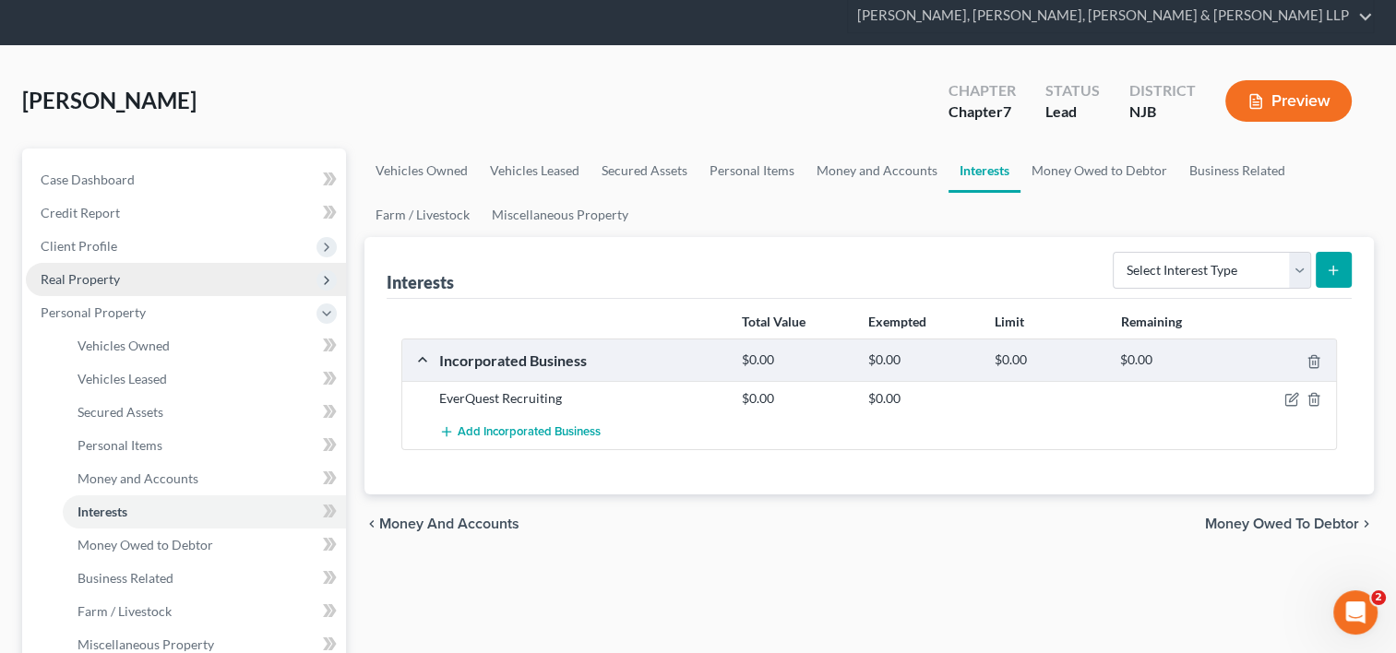
scroll to position [185, 0]
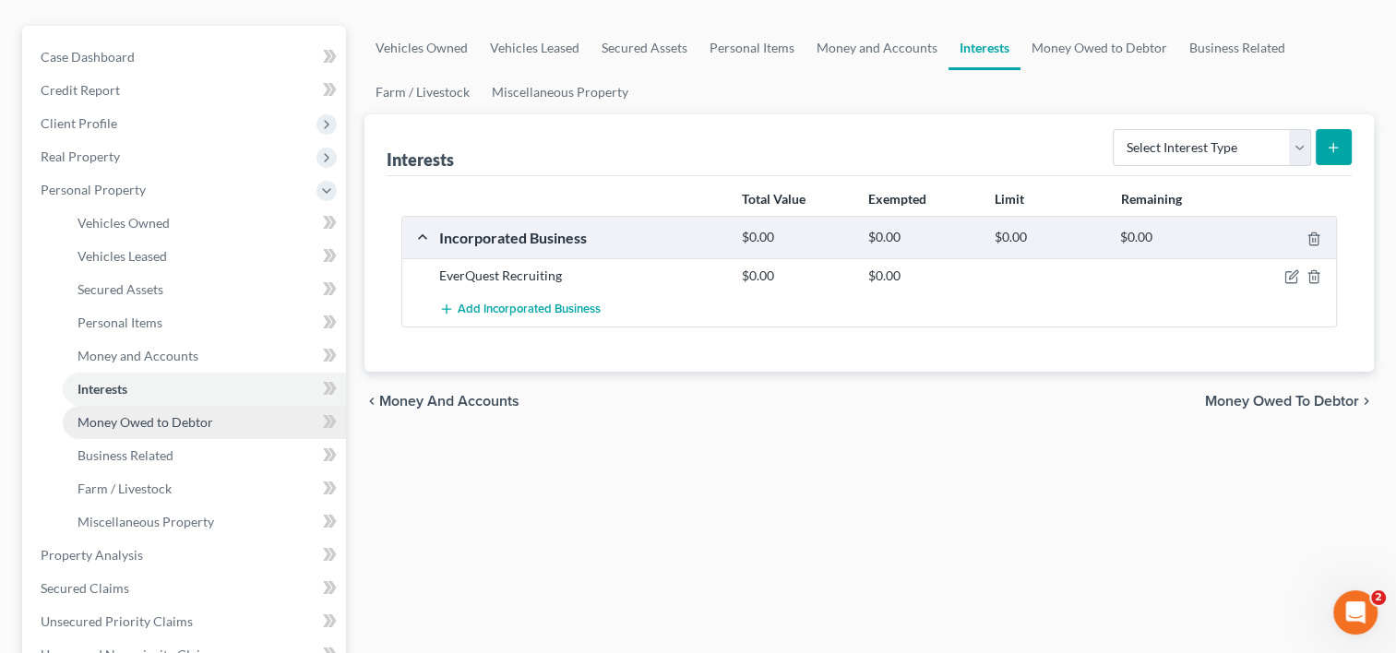
click at [154, 414] on span "Money Owed to Debtor" at bounding box center [146, 422] width 136 height 16
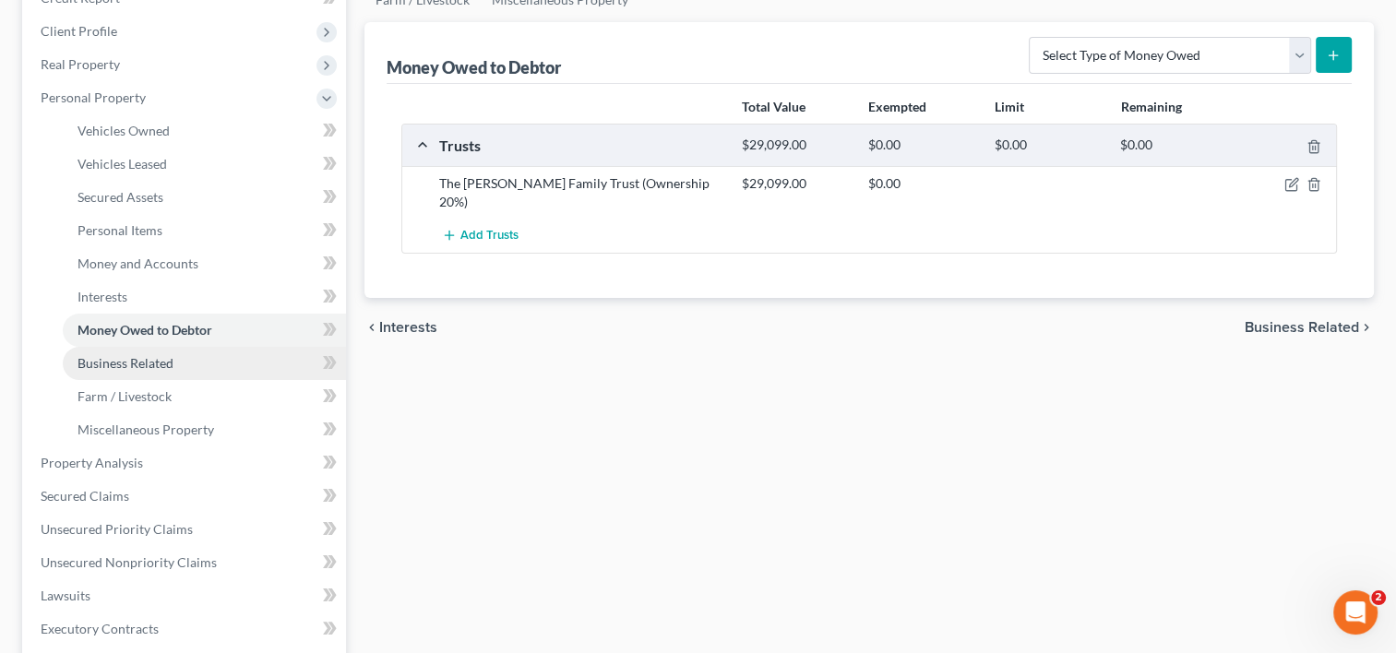
click at [191, 347] on link "Business Related" at bounding box center [204, 363] width 283 height 33
